Goal: Task Accomplishment & Management: Use online tool/utility

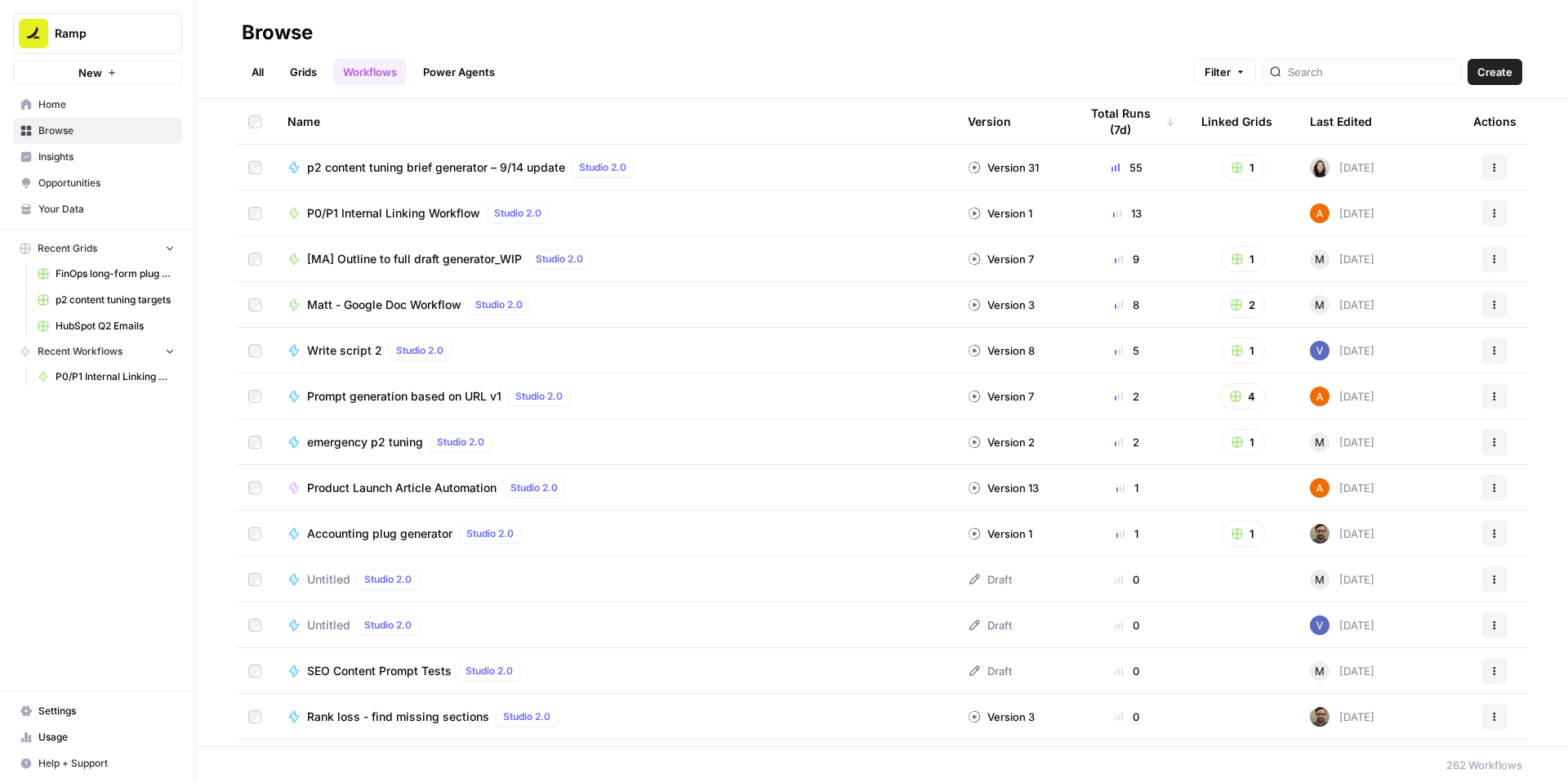
click at [411, 215] on span "P0/P1 Internal Linking Workflow" at bounding box center [393, 213] width 173 height 17
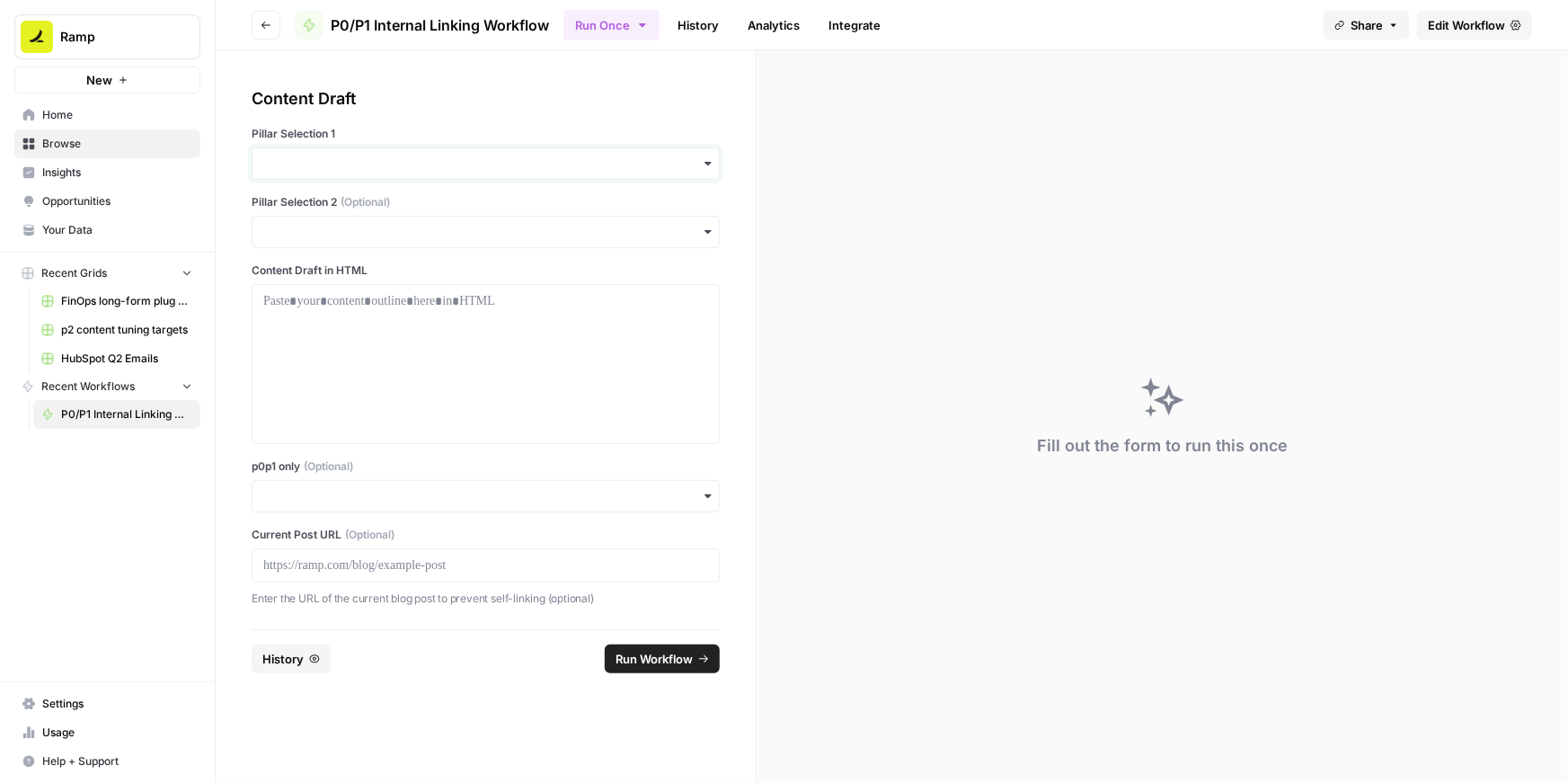
click at [479, 159] on input "Pillar Selection 1" at bounding box center [485, 163] width 445 height 18
click at [340, 313] on div "Procurement" at bounding box center [486, 315] width 467 height 34
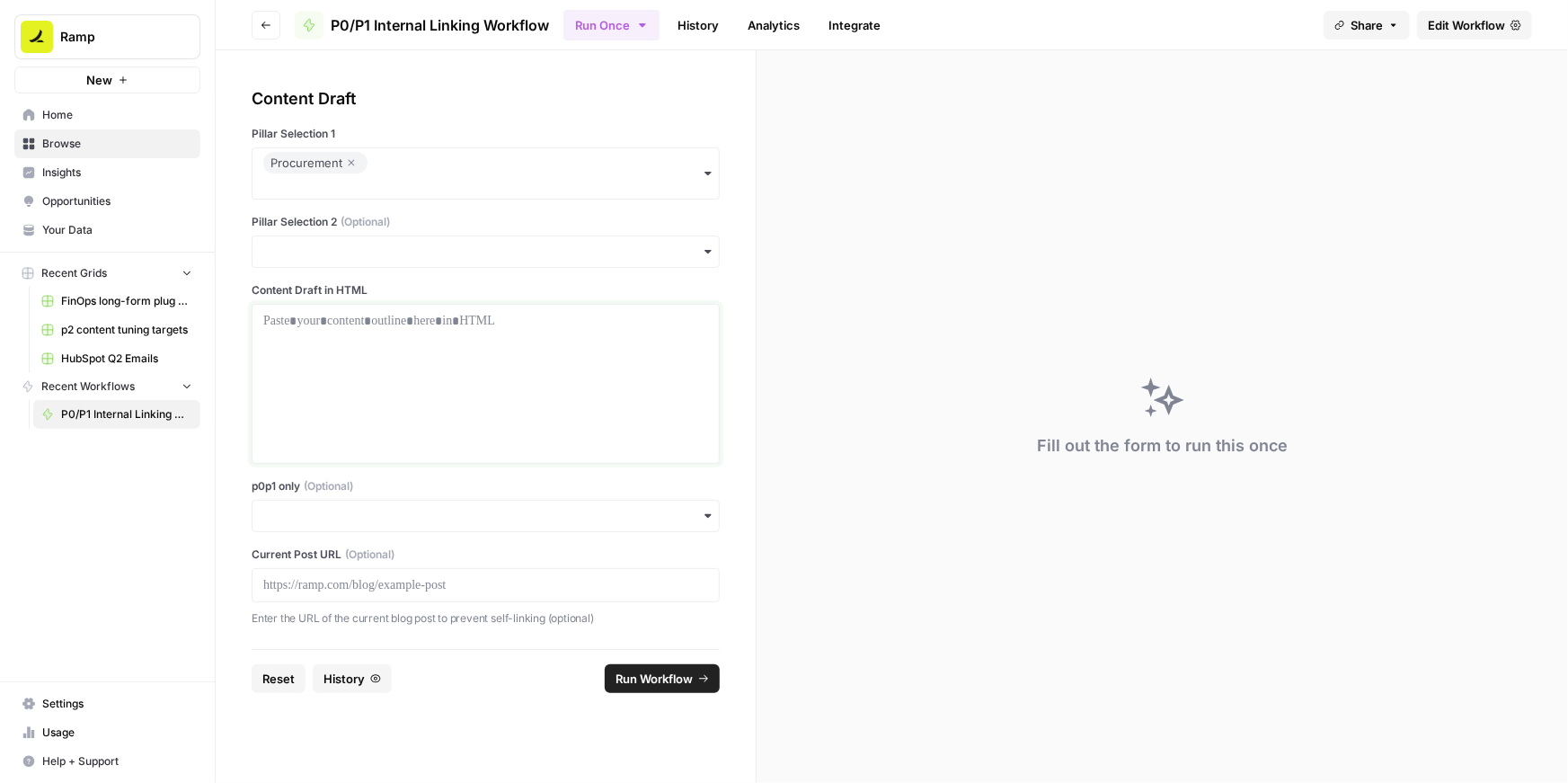
click at [456, 322] on p at bounding box center [485, 320] width 445 height 18
click at [307, 579] on p at bounding box center [485, 585] width 445 height 18
click at [316, 518] on input "p0p1 only (Optional)" at bounding box center [485, 515] width 445 height 18
click at [287, 565] on div "Yes" at bounding box center [486, 564] width 467 height 34
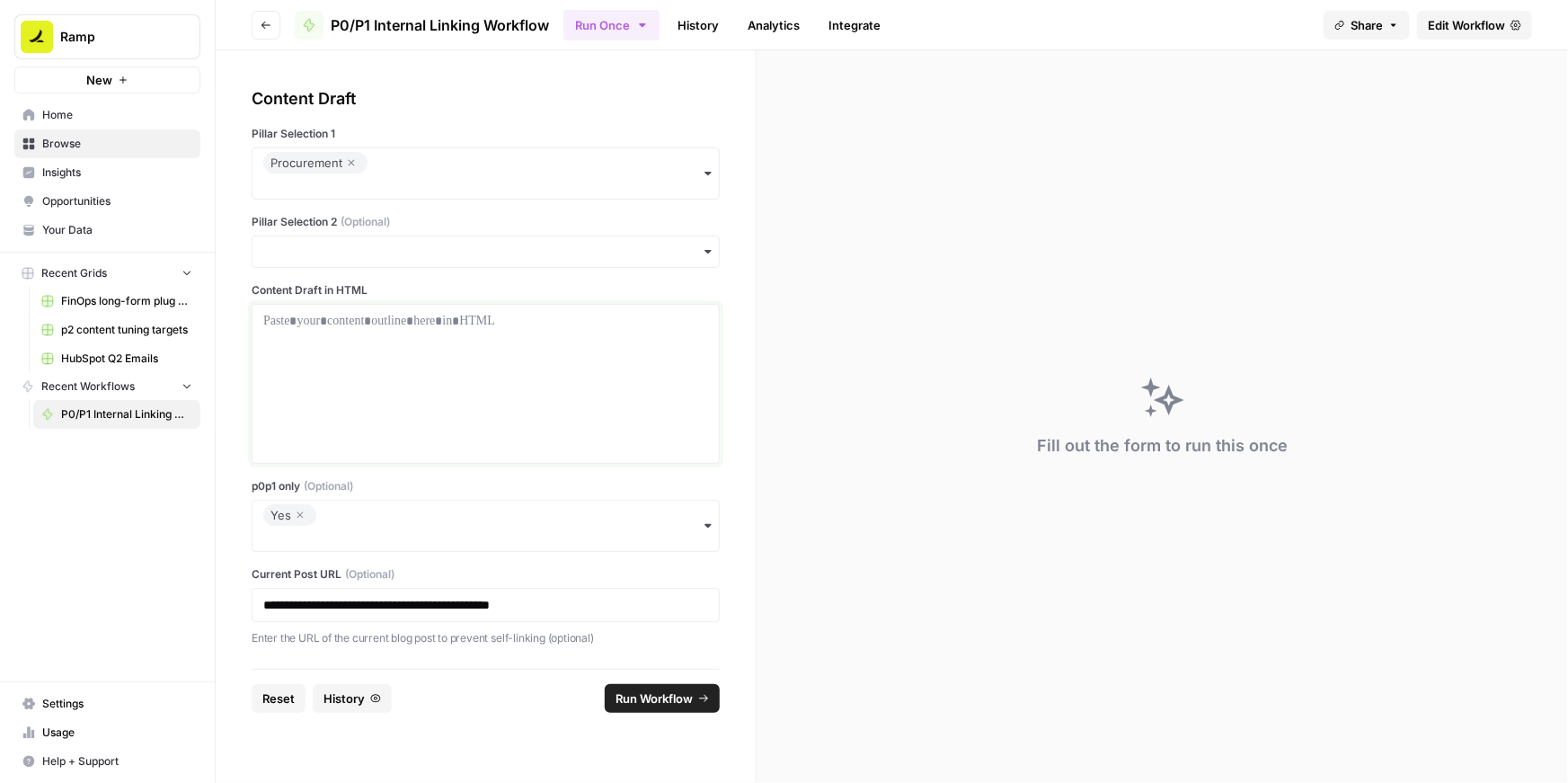
click at [374, 365] on div at bounding box center [485, 383] width 445 height 143
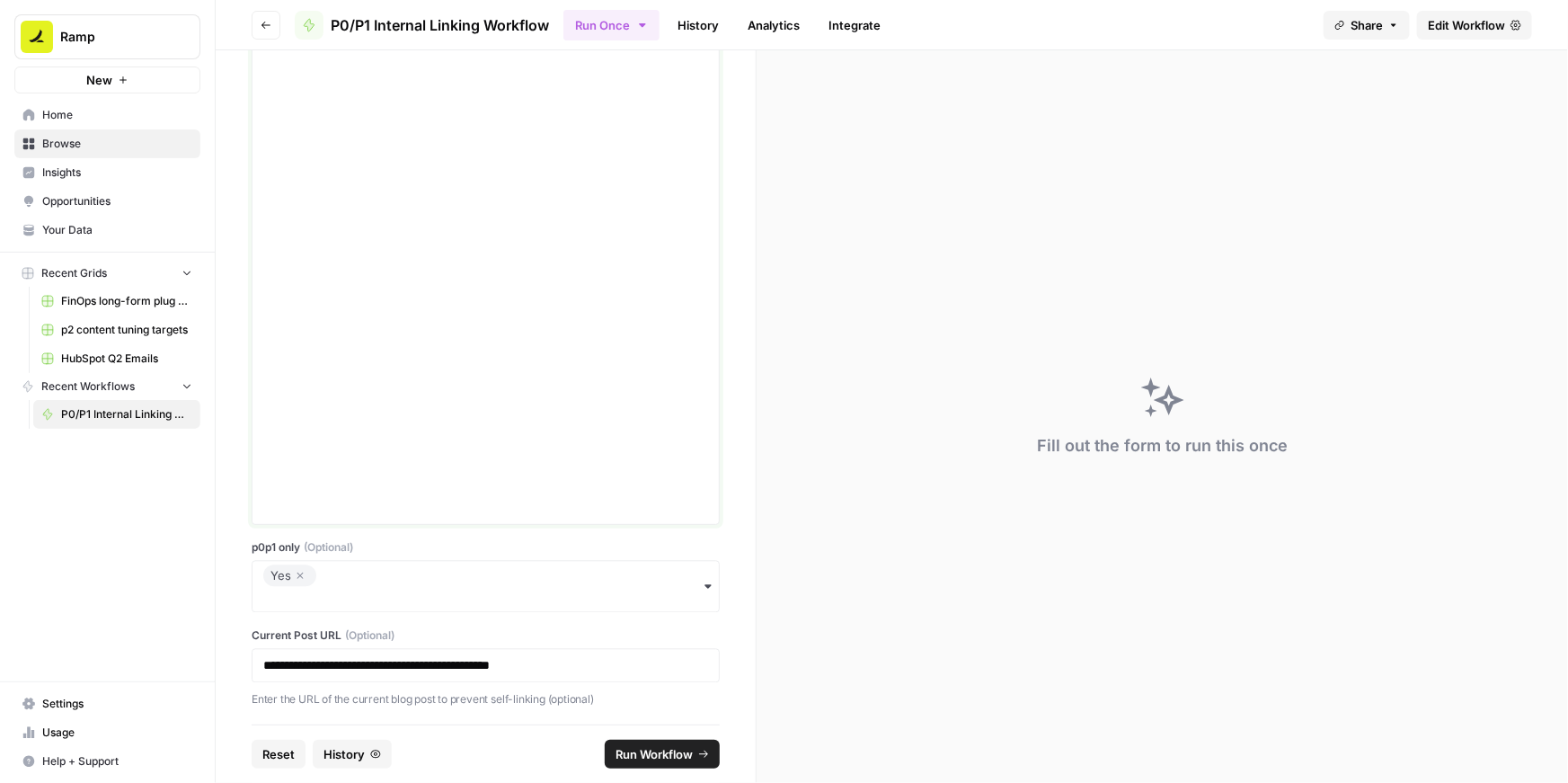
scroll to position [5227, 0]
click at [672, 752] on span "Run Workflow" at bounding box center [654, 753] width 77 height 18
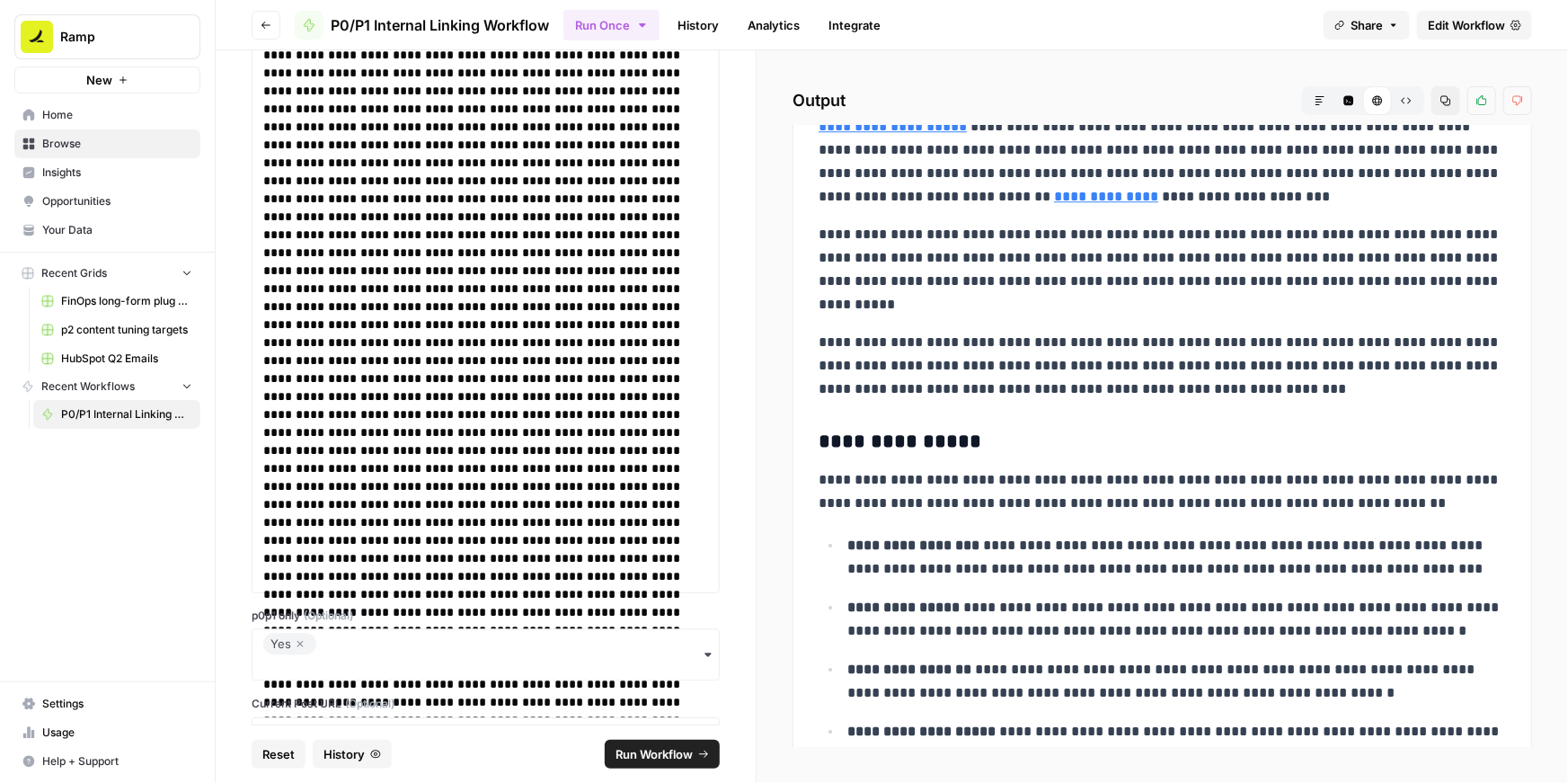
scroll to position [6095, 0]
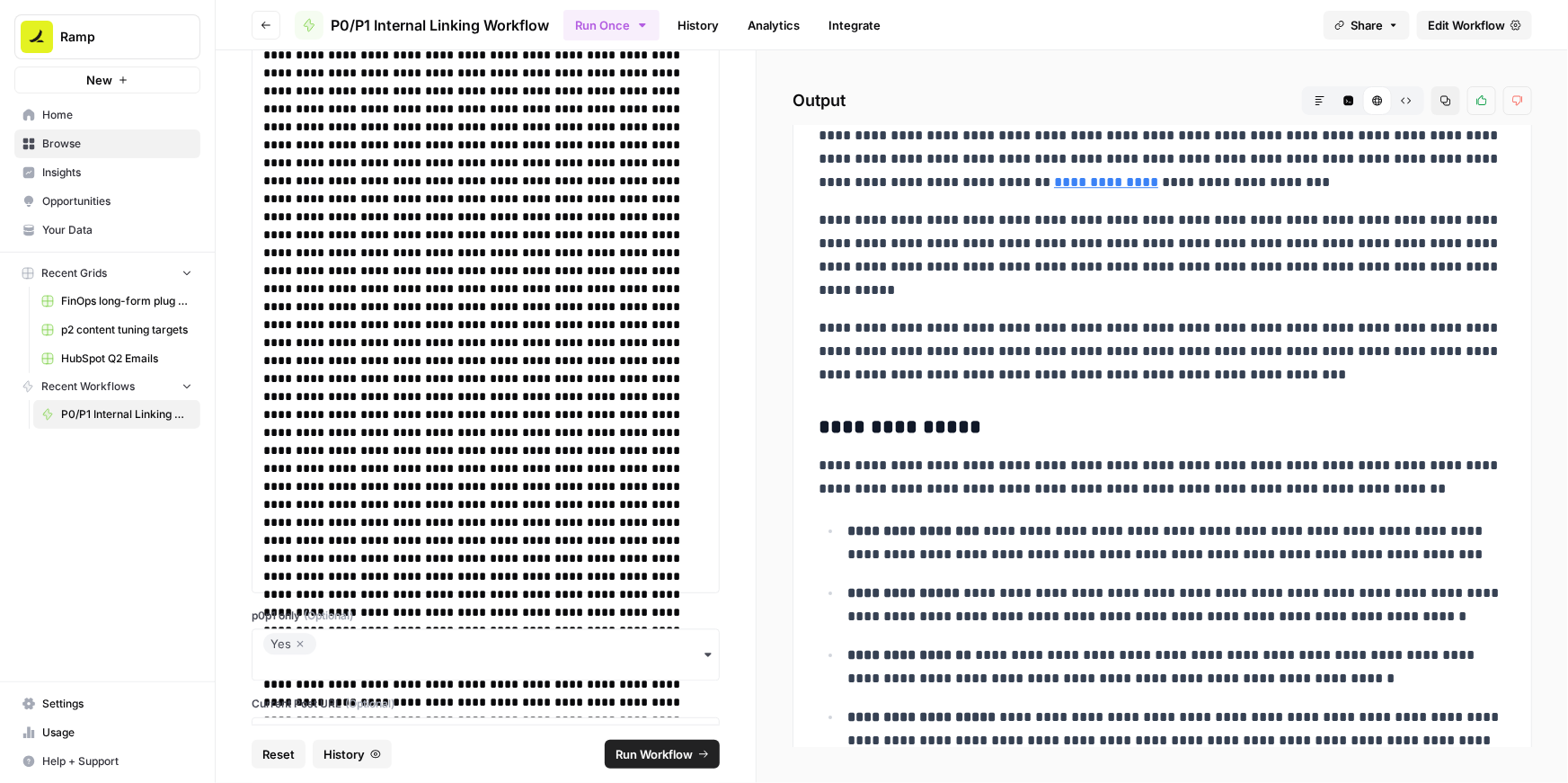
click at [1444, 99] on icon "button" at bounding box center [1446, 100] width 11 height 11
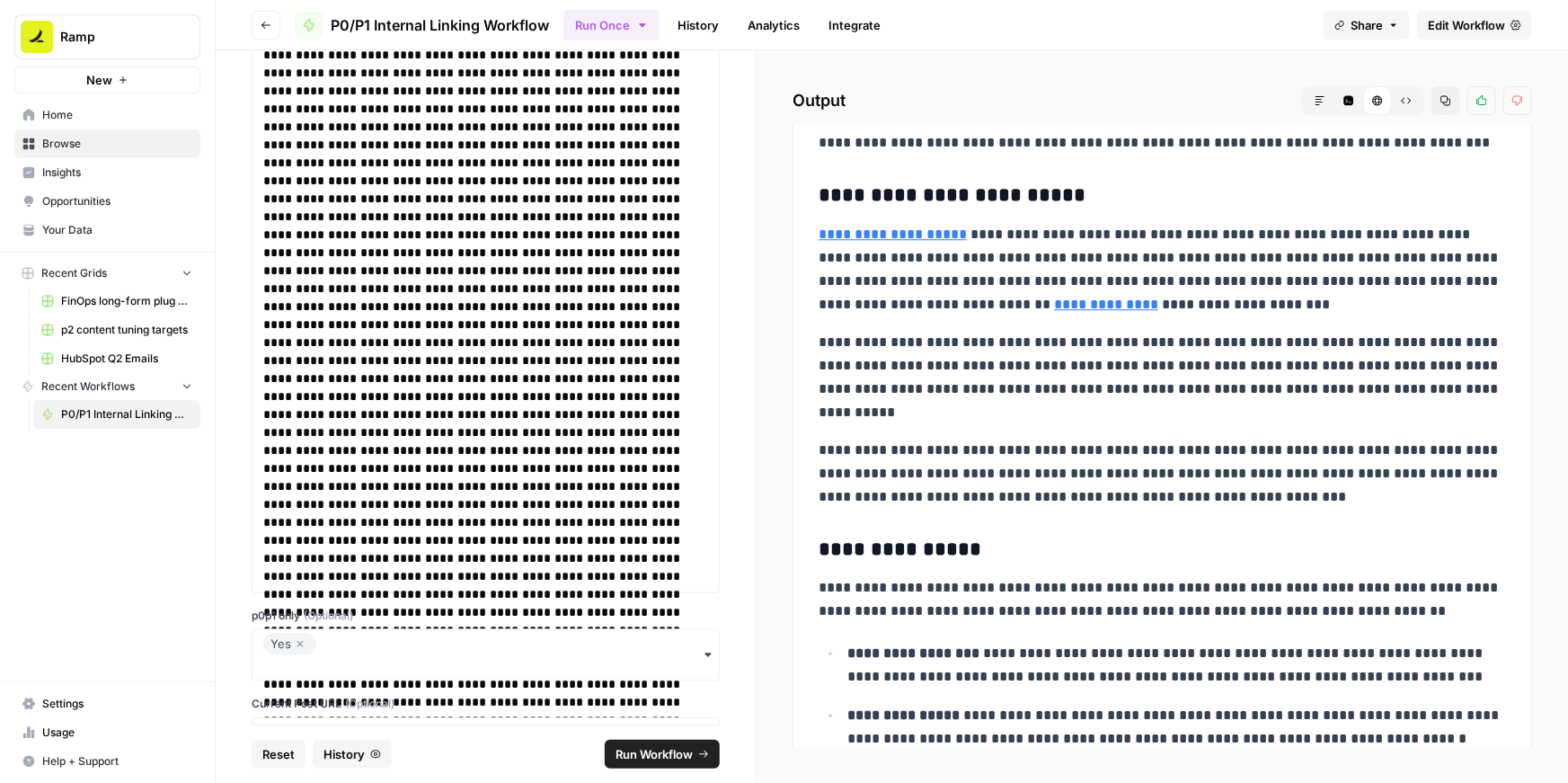
scroll to position [5947, 0]
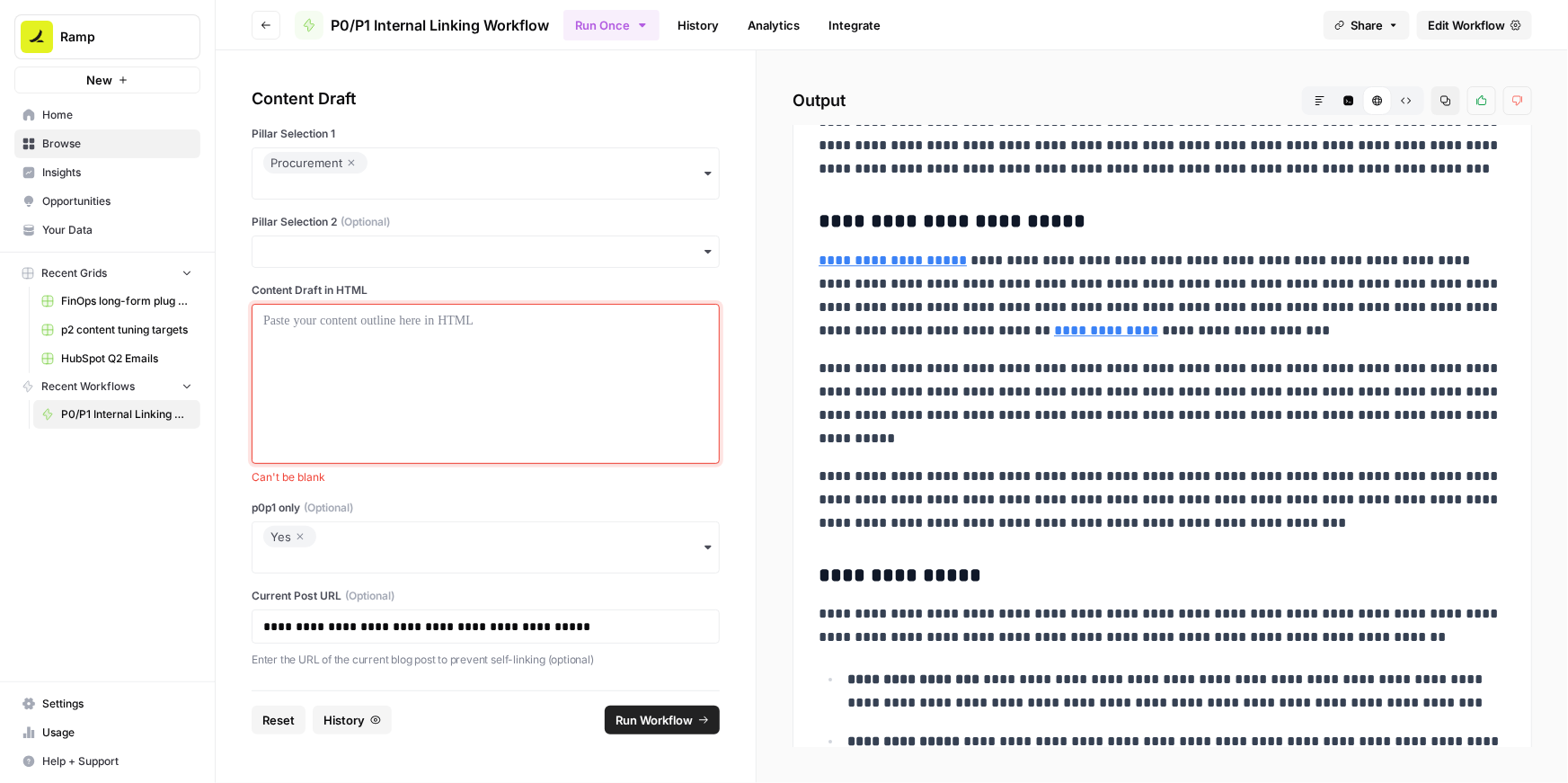
scroll to position [0, 0]
click at [300, 538] on icon "button" at bounding box center [299, 536] width 11 height 22
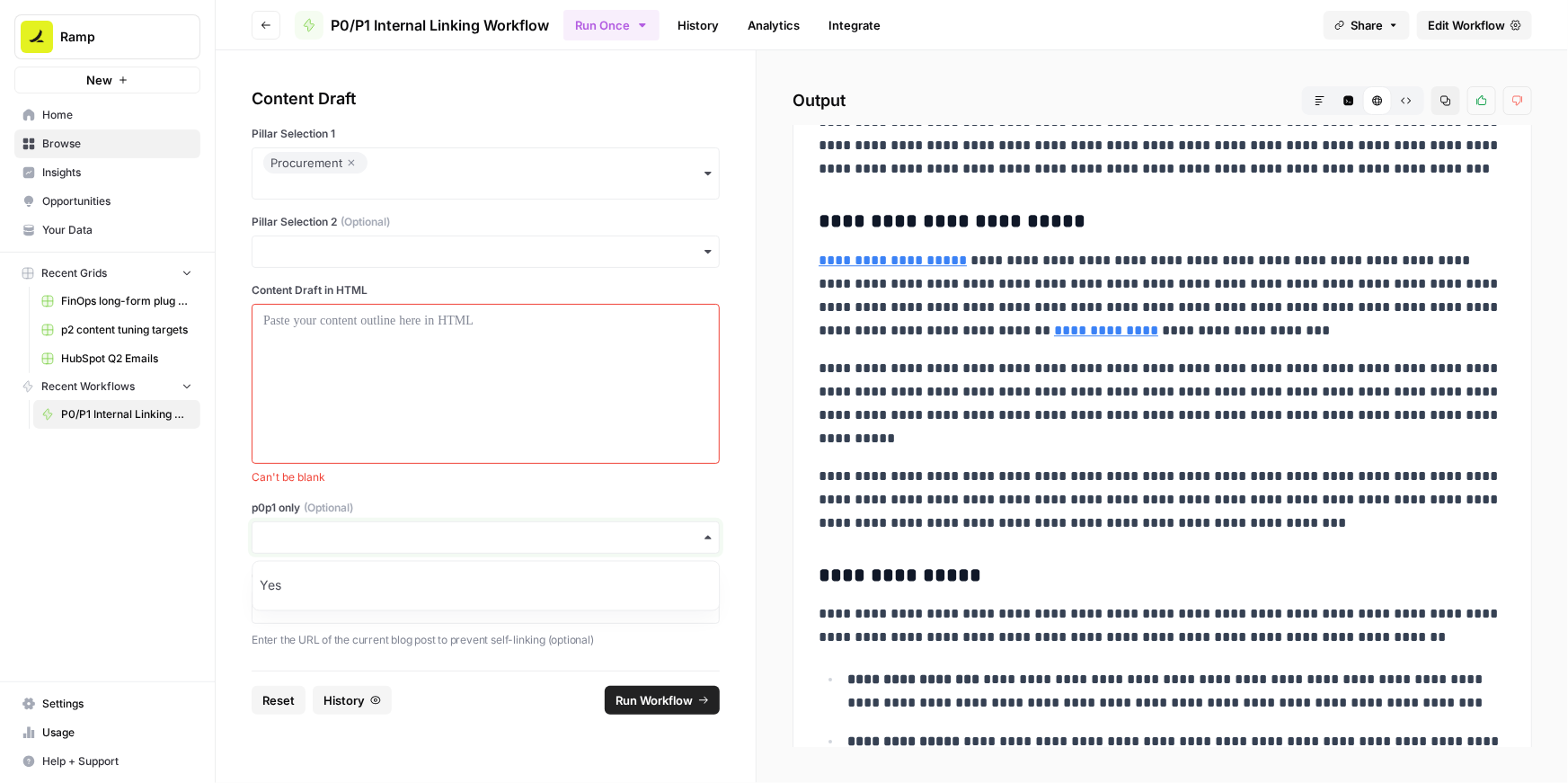
click at [307, 537] on input "p0p1 only (Optional)" at bounding box center [485, 537] width 445 height 18
click at [352, 353] on div at bounding box center [485, 383] width 445 height 143
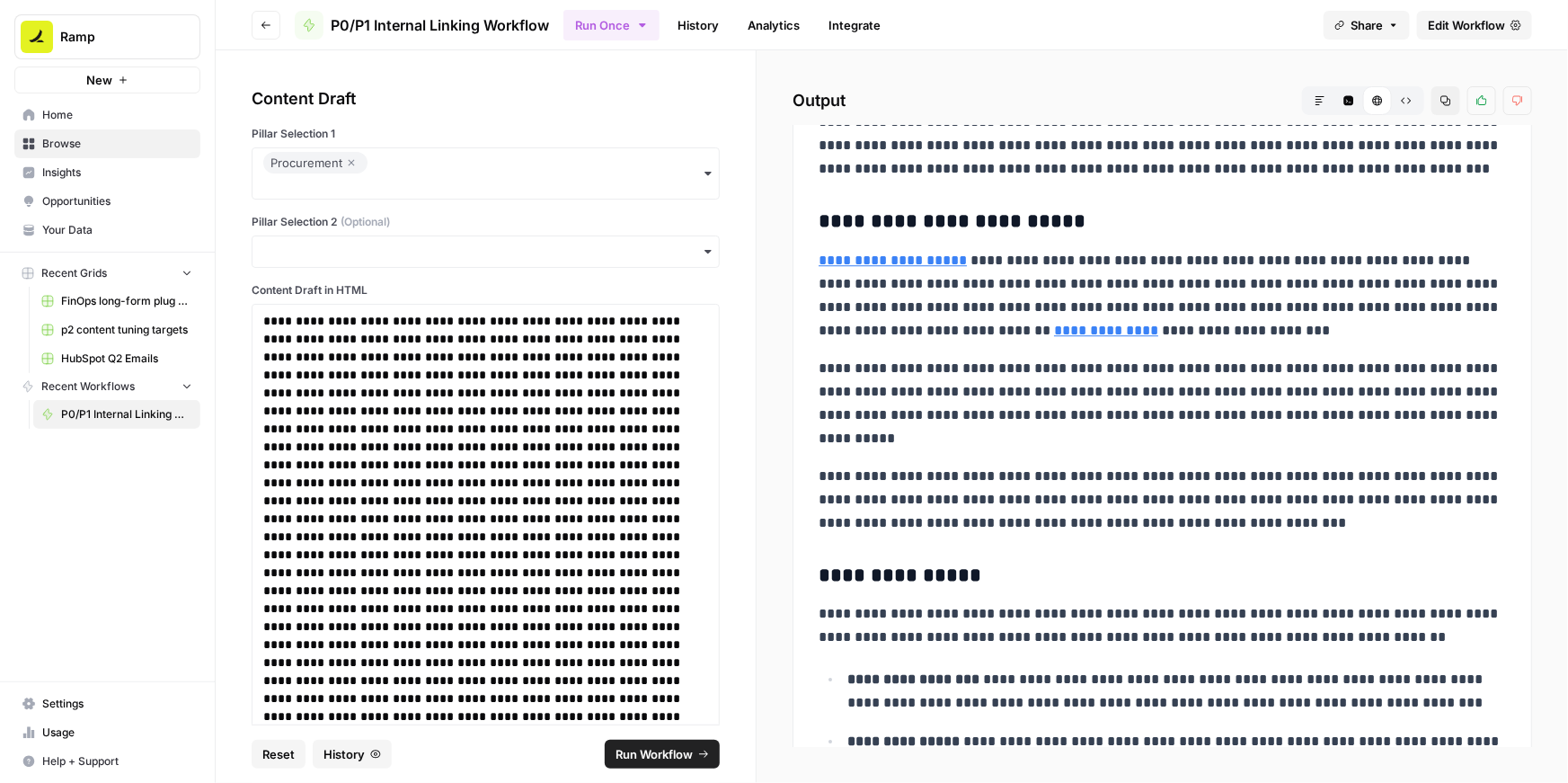
click at [654, 751] on span "Run Workflow" at bounding box center [654, 753] width 77 height 18
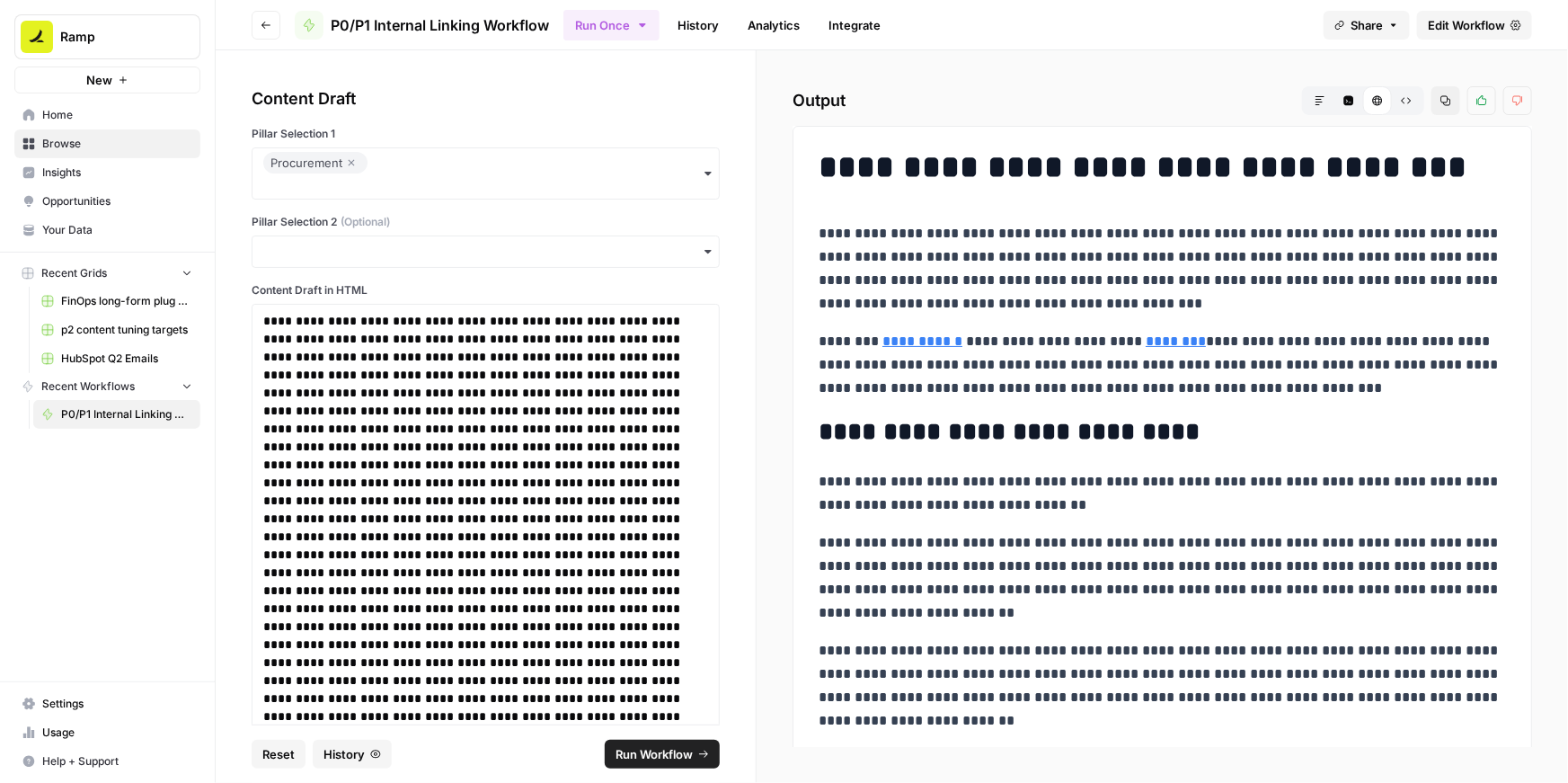
click at [1446, 102] on icon "button" at bounding box center [1447, 101] width 10 height 10
